Goal: Use online tool/utility: Utilize a website feature to perform a specific function

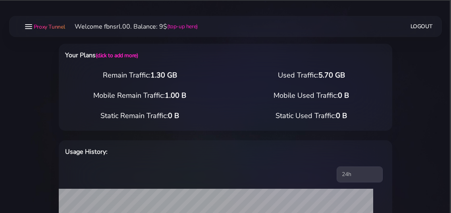
scroll to position [258, 0]
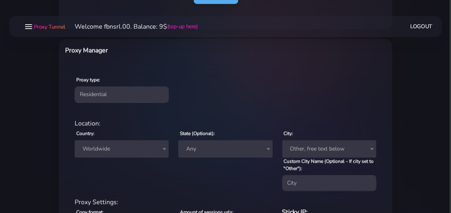
select select "static"
click option "Static" at bounding box center [0, 0] width 0 height 0
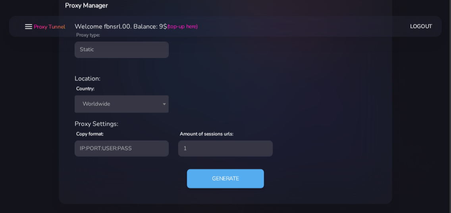
scroll to position [303, 0]
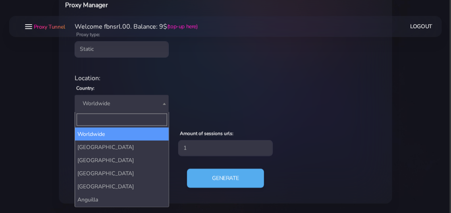
click at [126, 105] on span "Worldwide" at bounding box center [121, 103] width 85 height 11
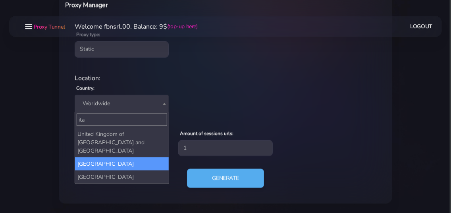
type input "ita"
select select "IT"
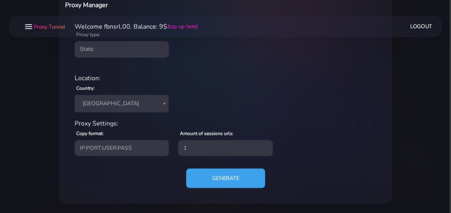
click at [195, 182] on button "Generate" at bounding box center [225, 178] width 79 height 19
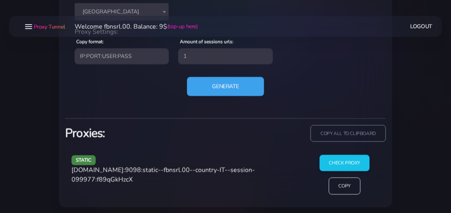
scroll to position [397, 0]
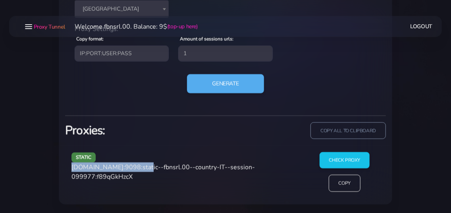
drag, startPoint x: 73, startPoint y: 168, endPoint x: 140, endPoint y: 166, distance: 67.2
click at [140, 166] on span "[DOMAIN_NAME]:9098:static--fbnsrl.00--country-IT--session-099977:f89qGkHzcX" at bounding box center [164, 172] width 184 height 18
copy span "[DOMAIN_NAME]:9098"
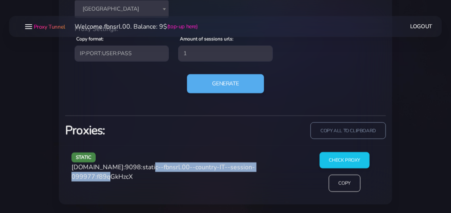
drag, startPoint x: 143, startPoint y: 166, endPoint x: 117, endPoint y: 178, distance: 28.3
click at [117, 178] on span "[DOMAIN_NAME]:9098:static--fbnsrl.00--country-IT--session-099977:f89qGkHzcX" at bounding box center [164, 172] width 184 height 18
copy span "static--fbnsrl.00--country-IT--session-099977"
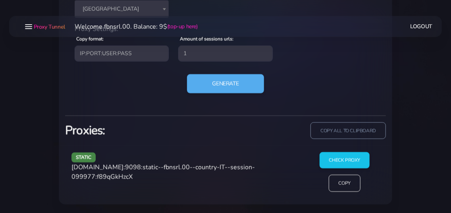
click at [131, 177] on span "[DOMAIN_NAME]:9098:static--fbnsrl.00--country-IT--session-099977:f89qGkHzcX" at bounding box center [164, 172] width 184 height 18
copy span "f89qGkHzcX"
